Goal: Transaction & Acquisition: Purchase product/service

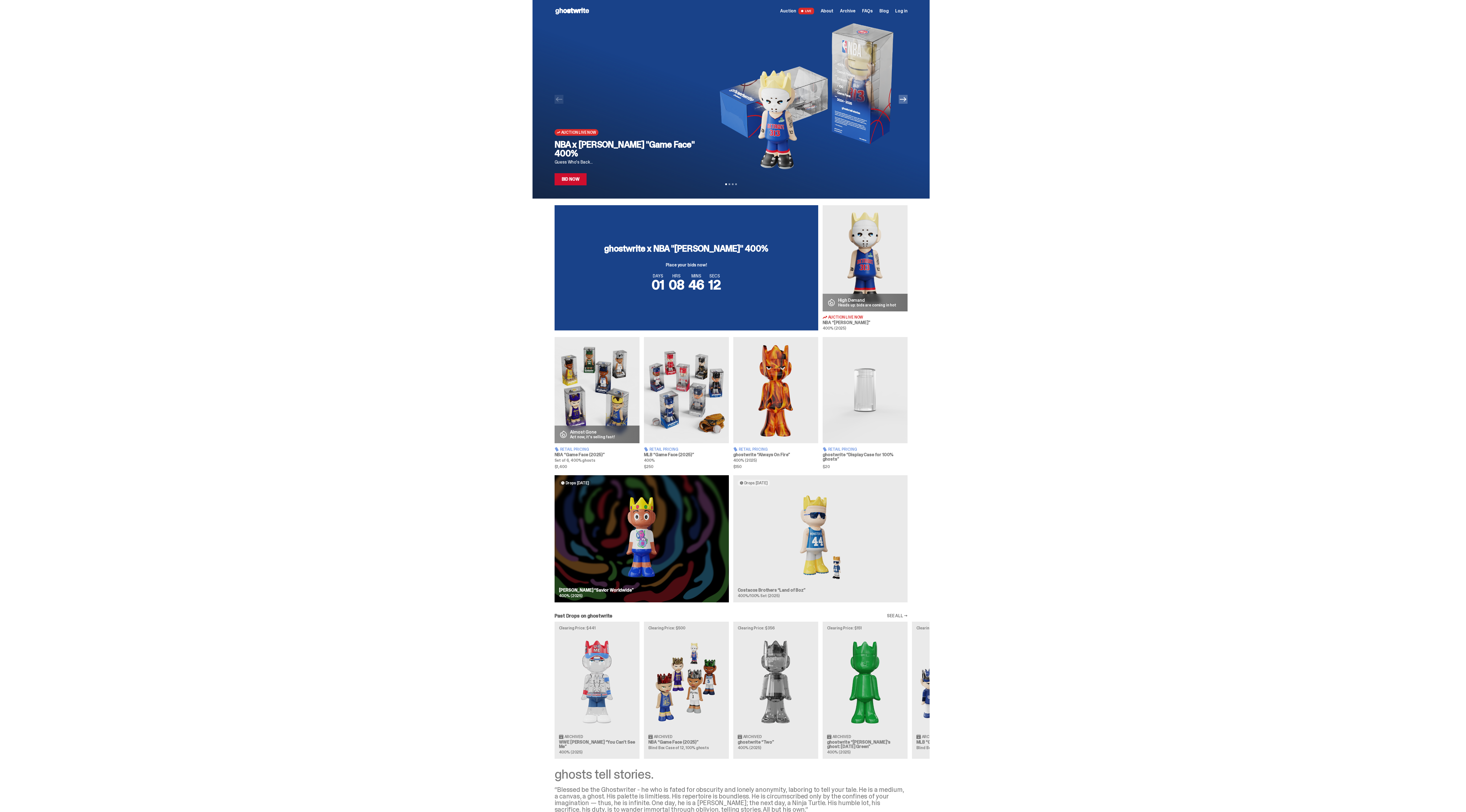
click at [612, 180] on div "NBA x [PERSON_NAME] "Game Face" 400% Guess Who's Back... Bid Now" at bounding box center [628, 162] width 147 height 45
click at [580, 183] on link "Bid Now" at bounding box center [570, 179] width 32 height 12
